Goal: Task Accomplishment & Management: Complete application form

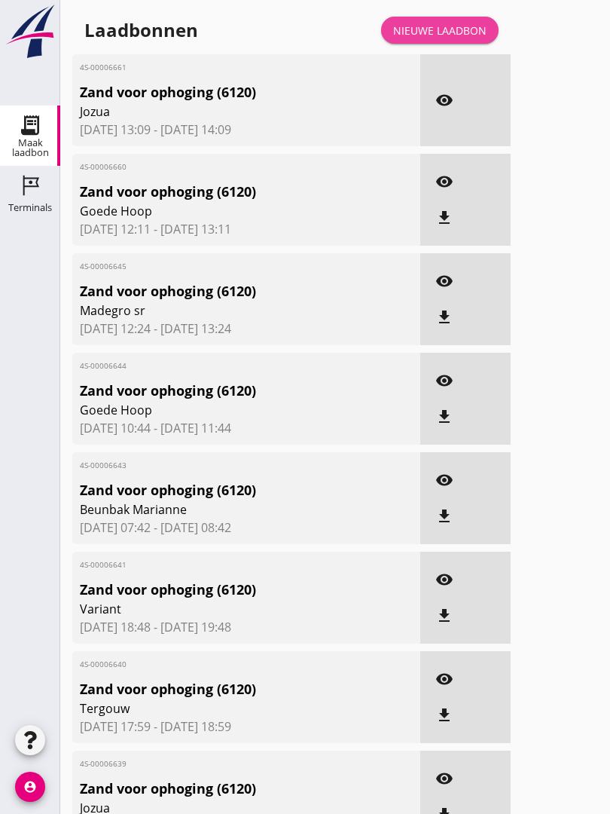
click at [459, 36] on link "Nieuwe laadbon" at bounding box center [440, 30] width 118 height 27
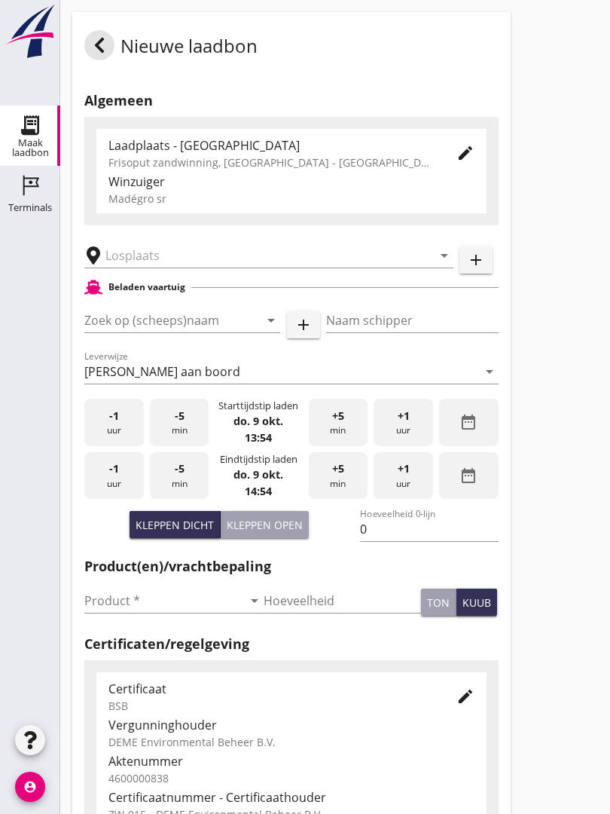
click at [169, 261] on input "text" at bounding box center [258, 255] width 306 height 24
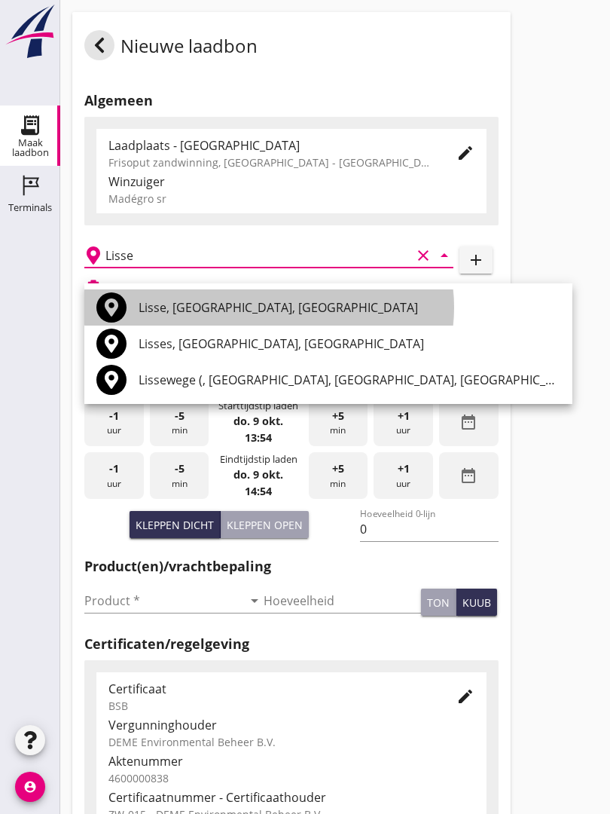
click at [234, 309] on div "Lisse, [GEOGRAPHIC_DATA], [GEOGRAPHIC_DATA]" at bounding box center [350, 307] width 422 height 18
type input "Lisse, [GEOGRAPHIC_DATA], [GEOGRAPHIC_DATA]"
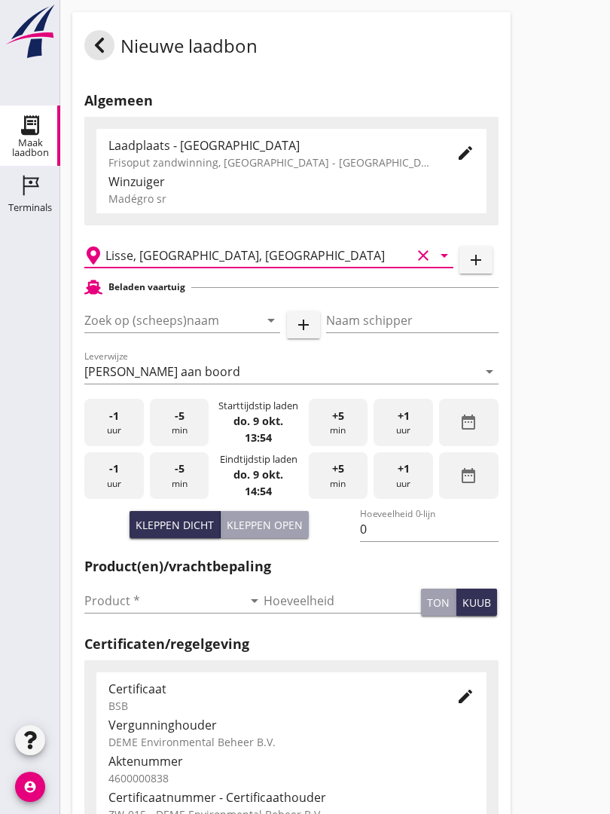
click at [149, 332] on input "Zoek op (scheeps)naam" at bounding box center [161, 320] width 154 height 24
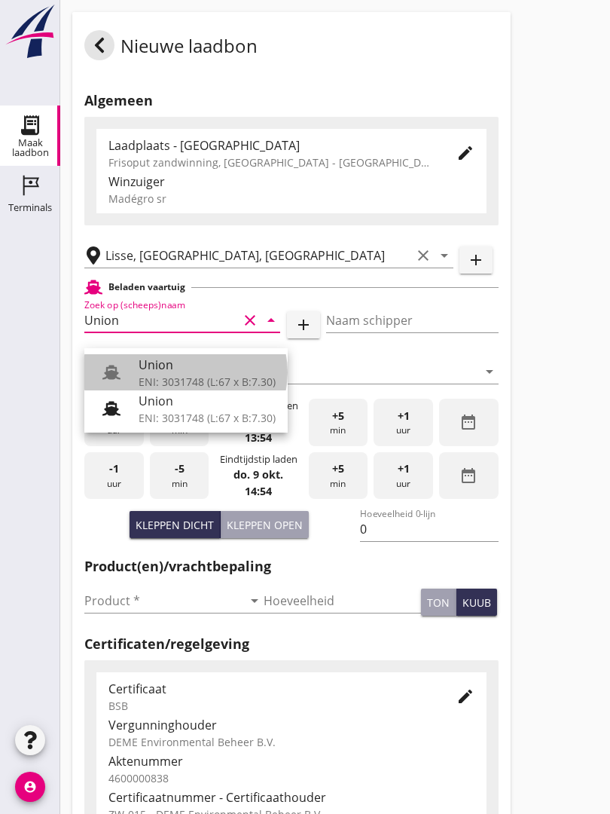
click at [176, 365] on div "Union" at bounding box center [207, 365] width 137 height 18
type input "Union"
type input "[PERSON_NAME]"
type input "480"
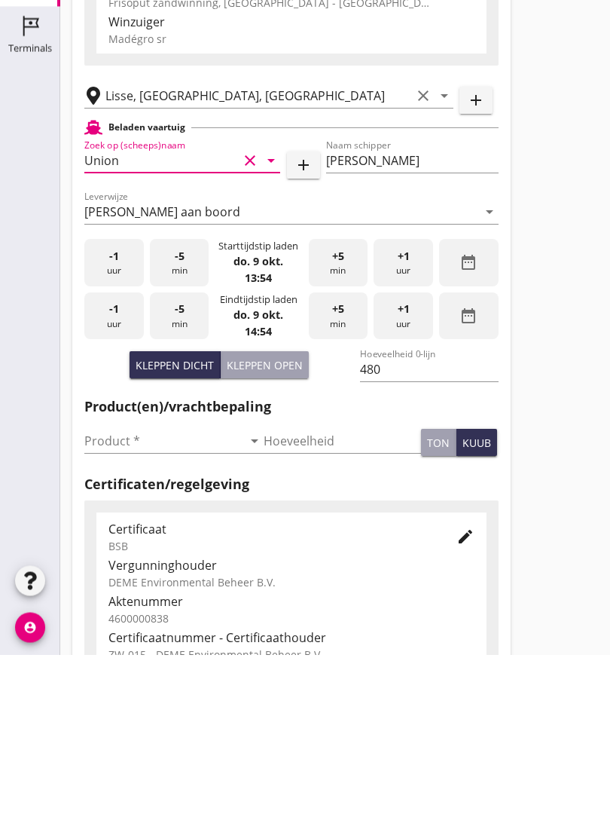
click at [114, 588] on input "Product *" at bounding box center [163, 600] width 158 height 24
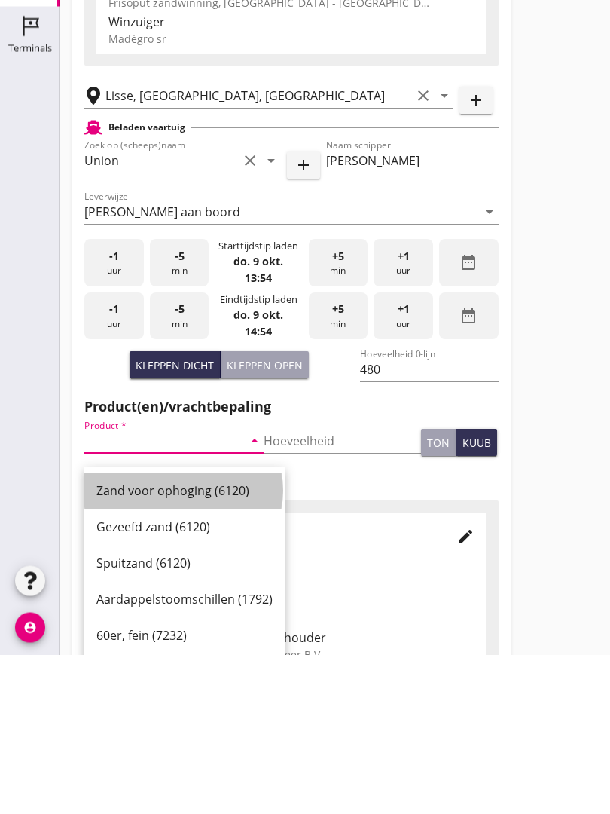
click at [187, 641] on div "Zand voor ophoging (6120)" at bounding box center [184, 650] width 176 height 18
type input "Zand voor ophoging (6120)"
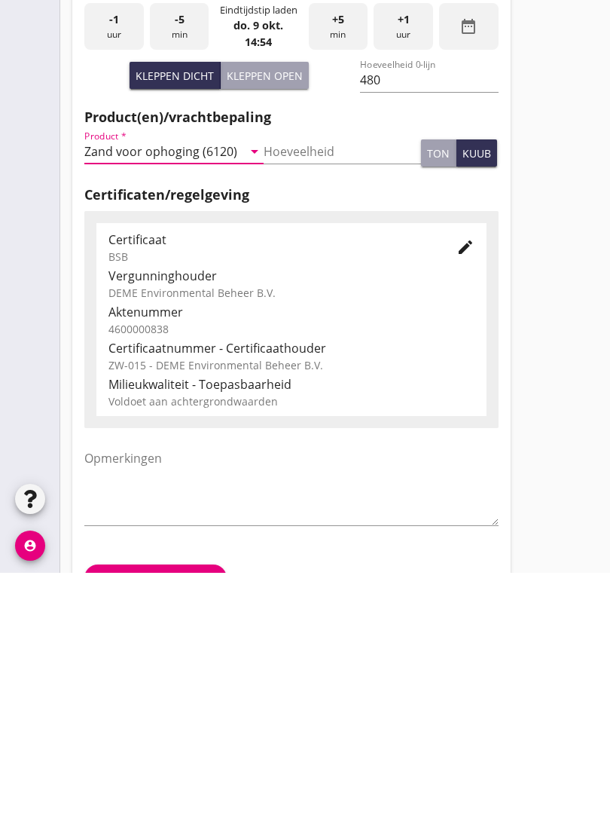
scroll to position [264, 0]
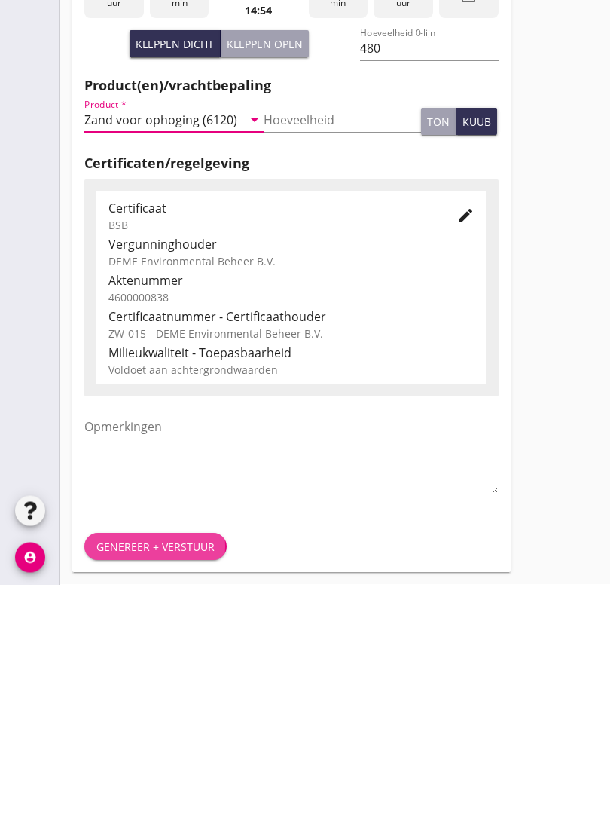
click at [156, 768] on div "Genereer + verstuur" at bounding box center [155, 776] width 118 height 16
